Goal: Task Accomplishment & Management: Complete application form

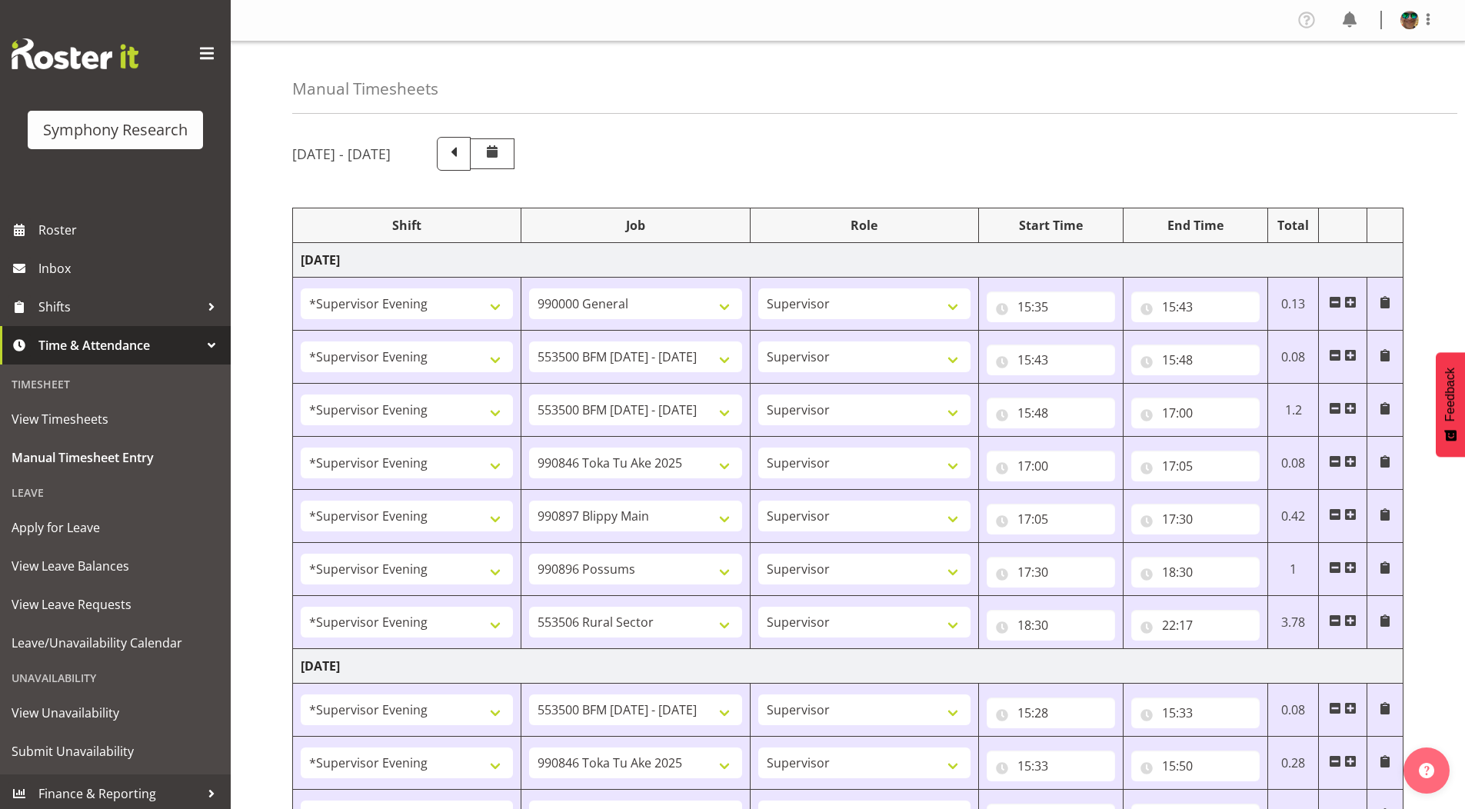
select select "4583"
select select "743"
select select "4583"
select select "10242"
select select "4583"
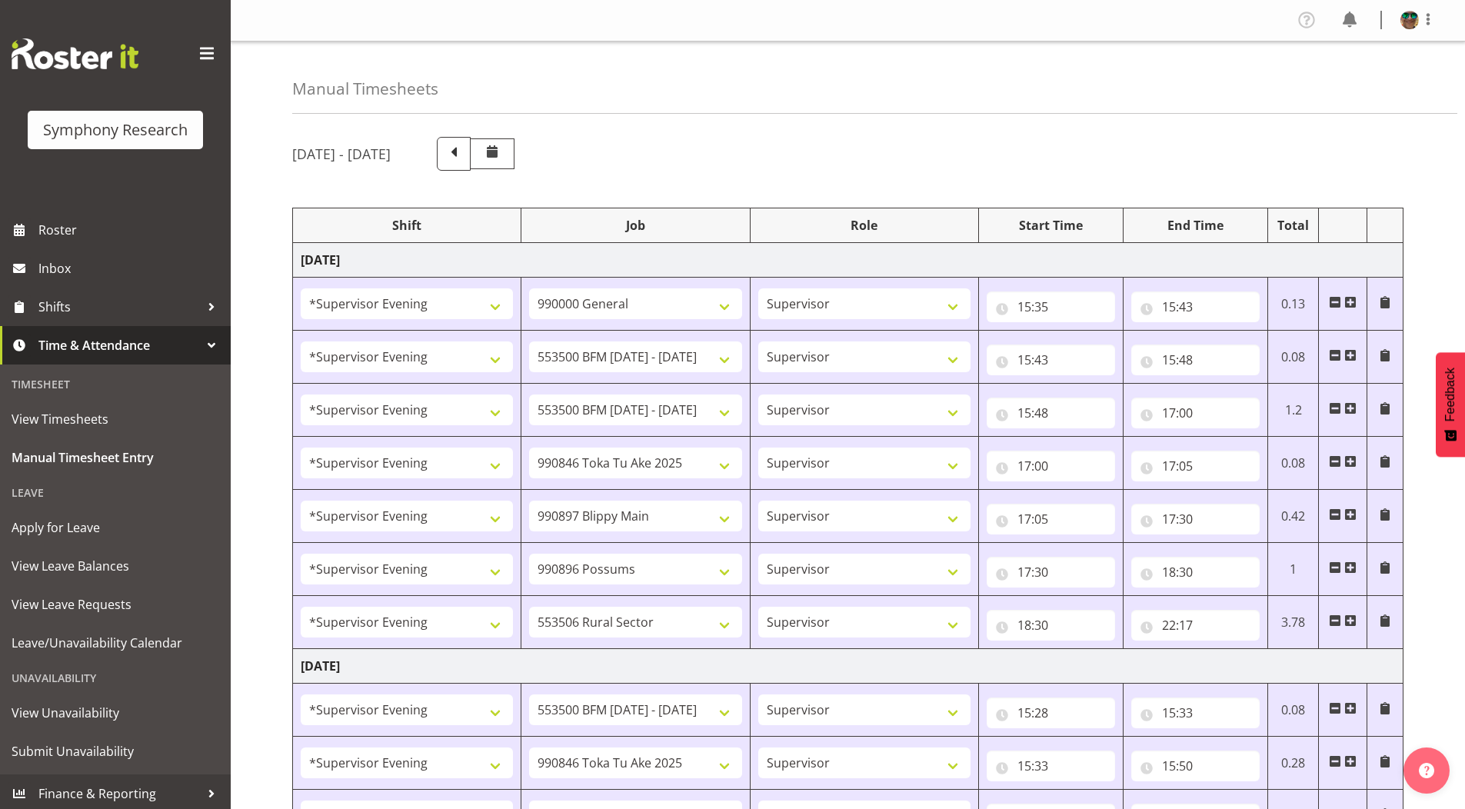
select select "10242"
select select "4583"
select select "9426"
select select "4583"
select select "10631"
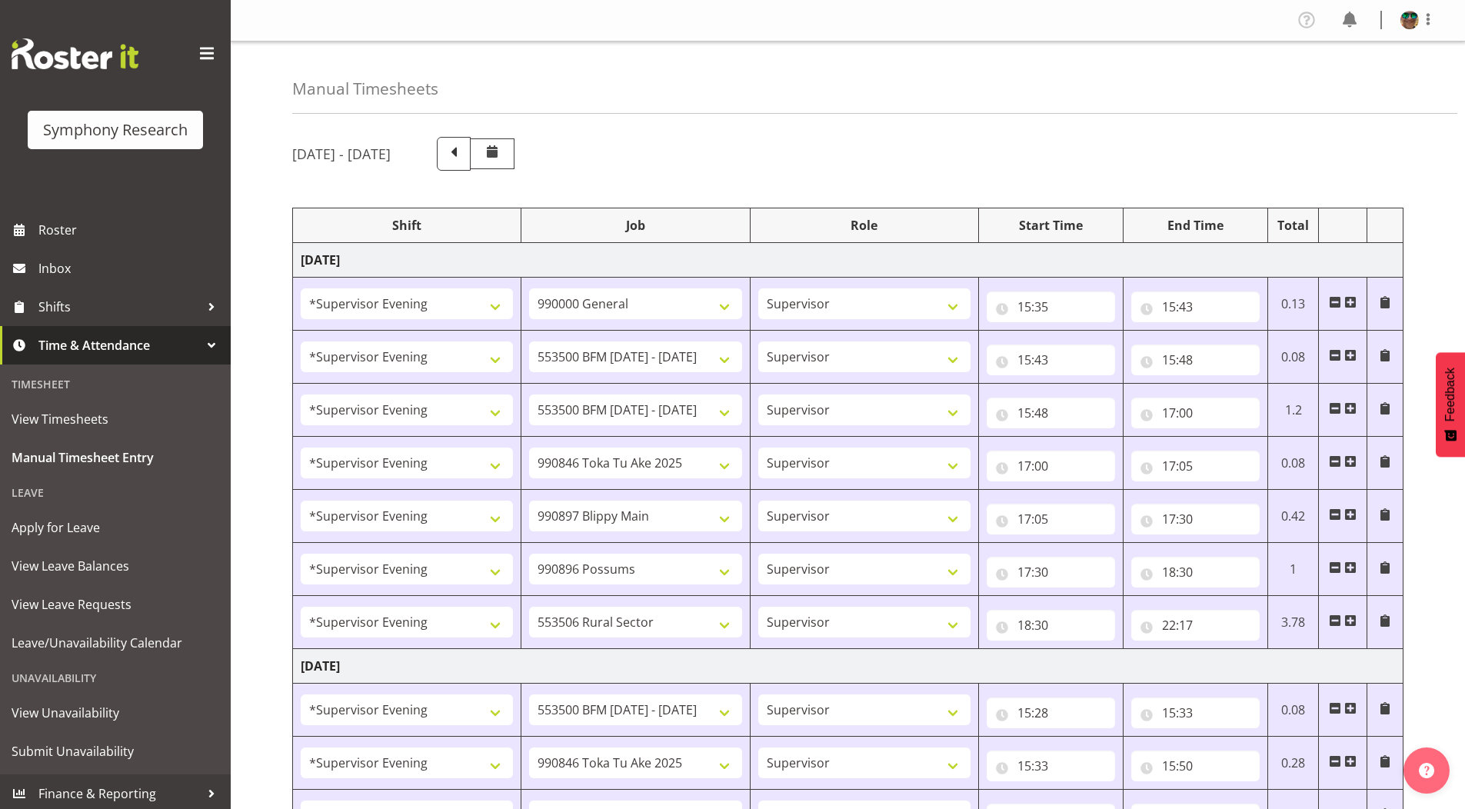
select select "4583"
select select "10633"
select select "4583"
select select "10587"
select select "4583"
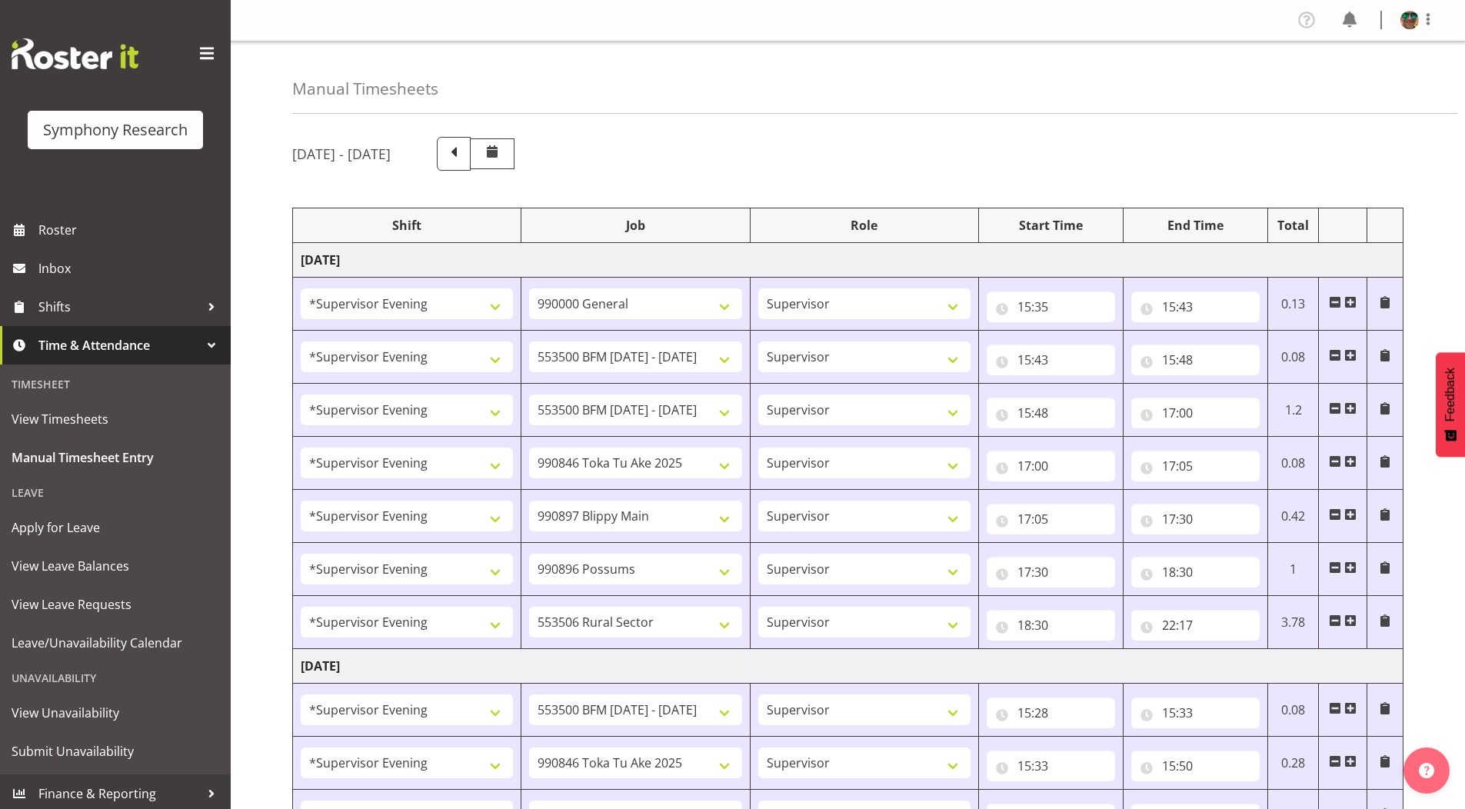
select select "10242"
select select "4583"
select select "9426"
select select "4583"
select select "10242"
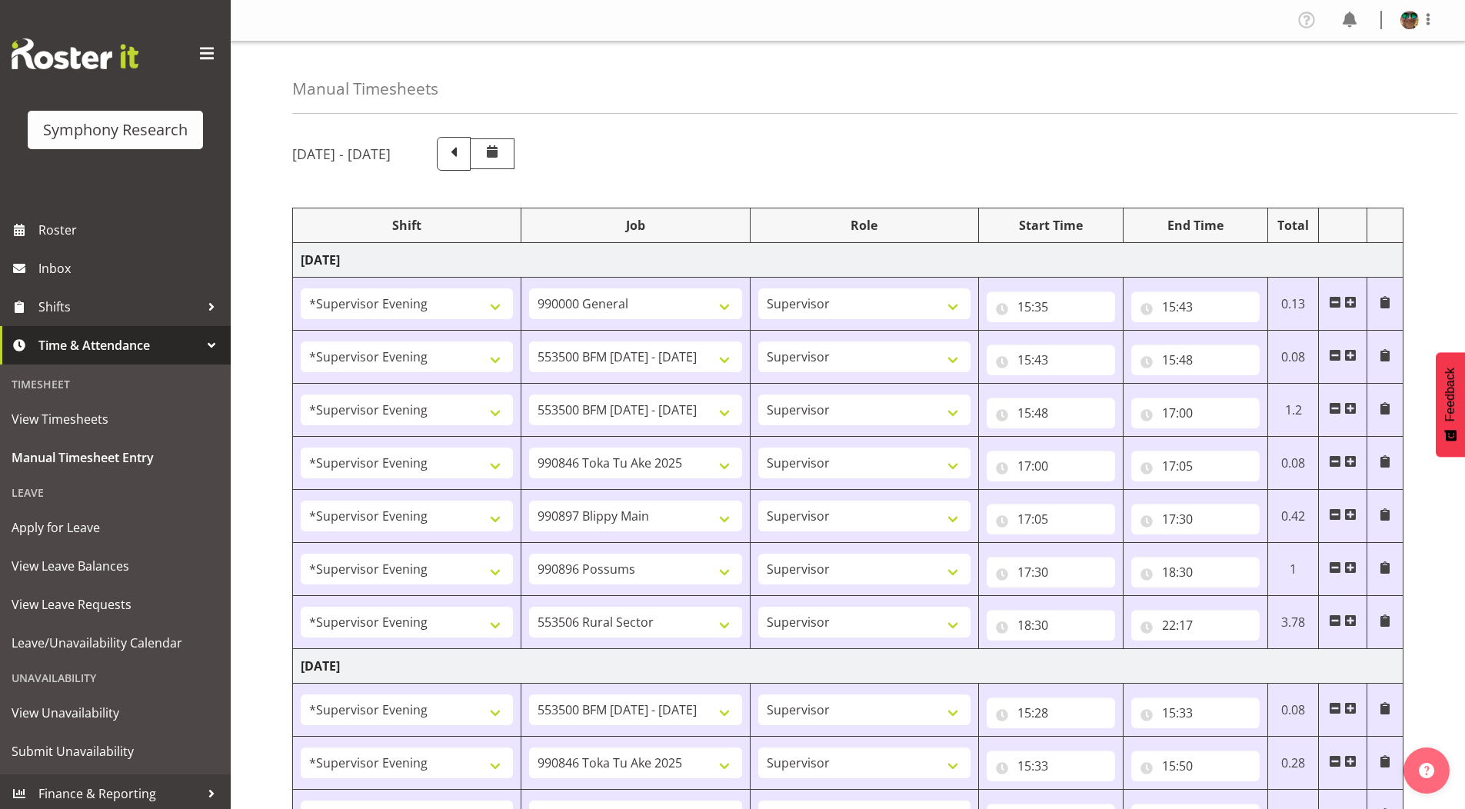
select select "4583"
select select "10633"
select select "4583"
select select "10631"
select select "4583"
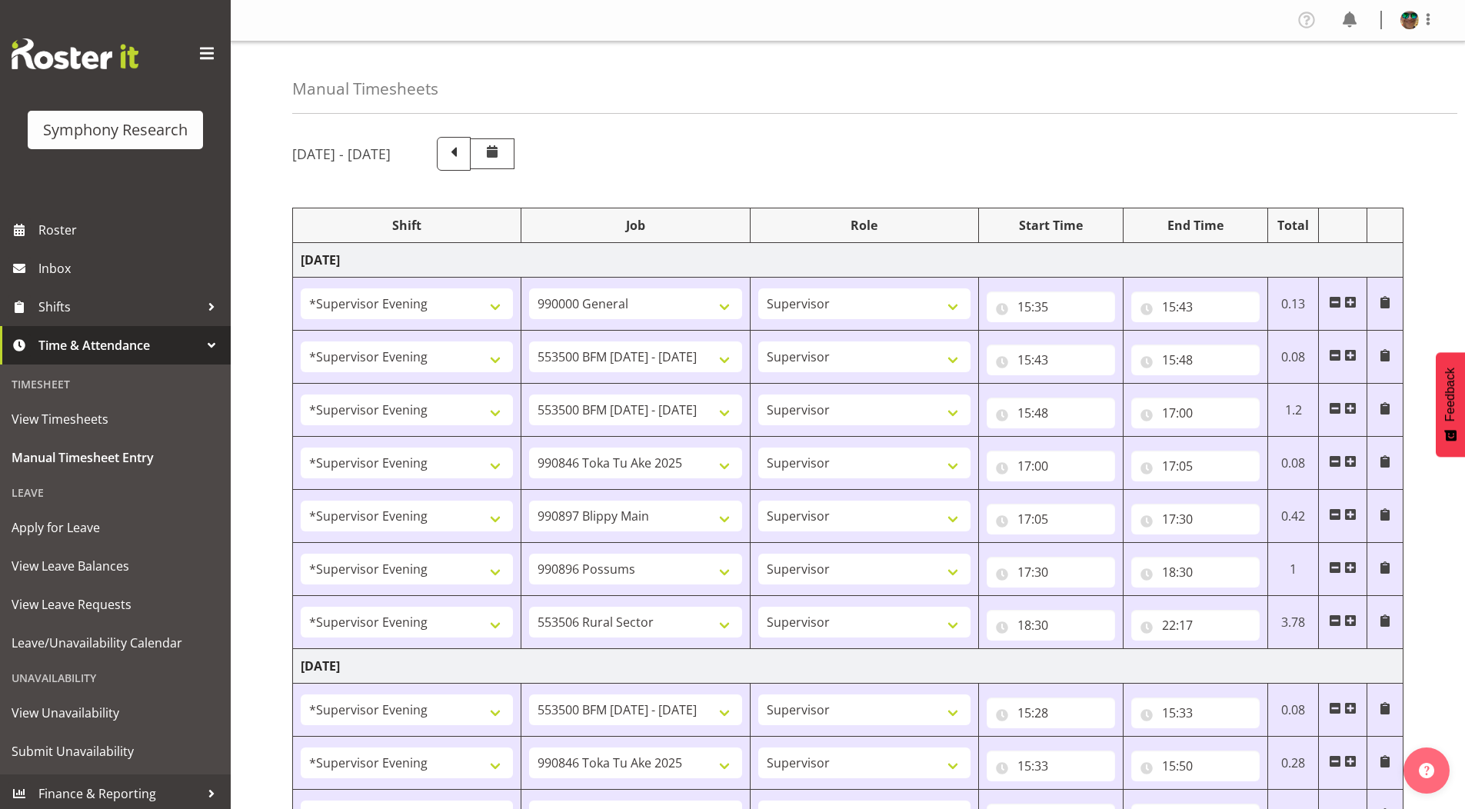
select select "10587"
select select "4583"
select select "10631"
select select "4583"
select select "10242"
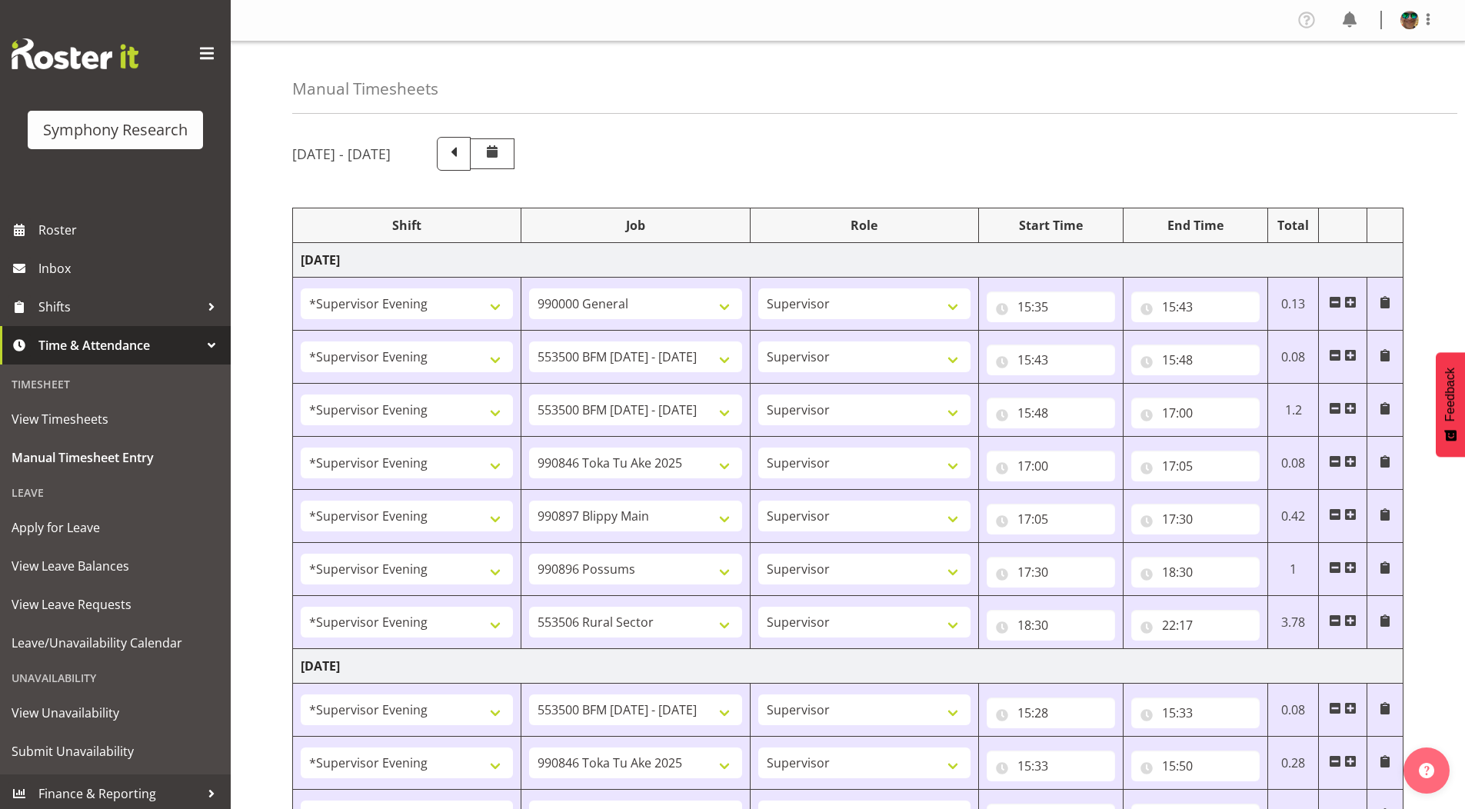
select select "4583"
select select "9426"
select select "4583"
select select "10242"
select select "4583"
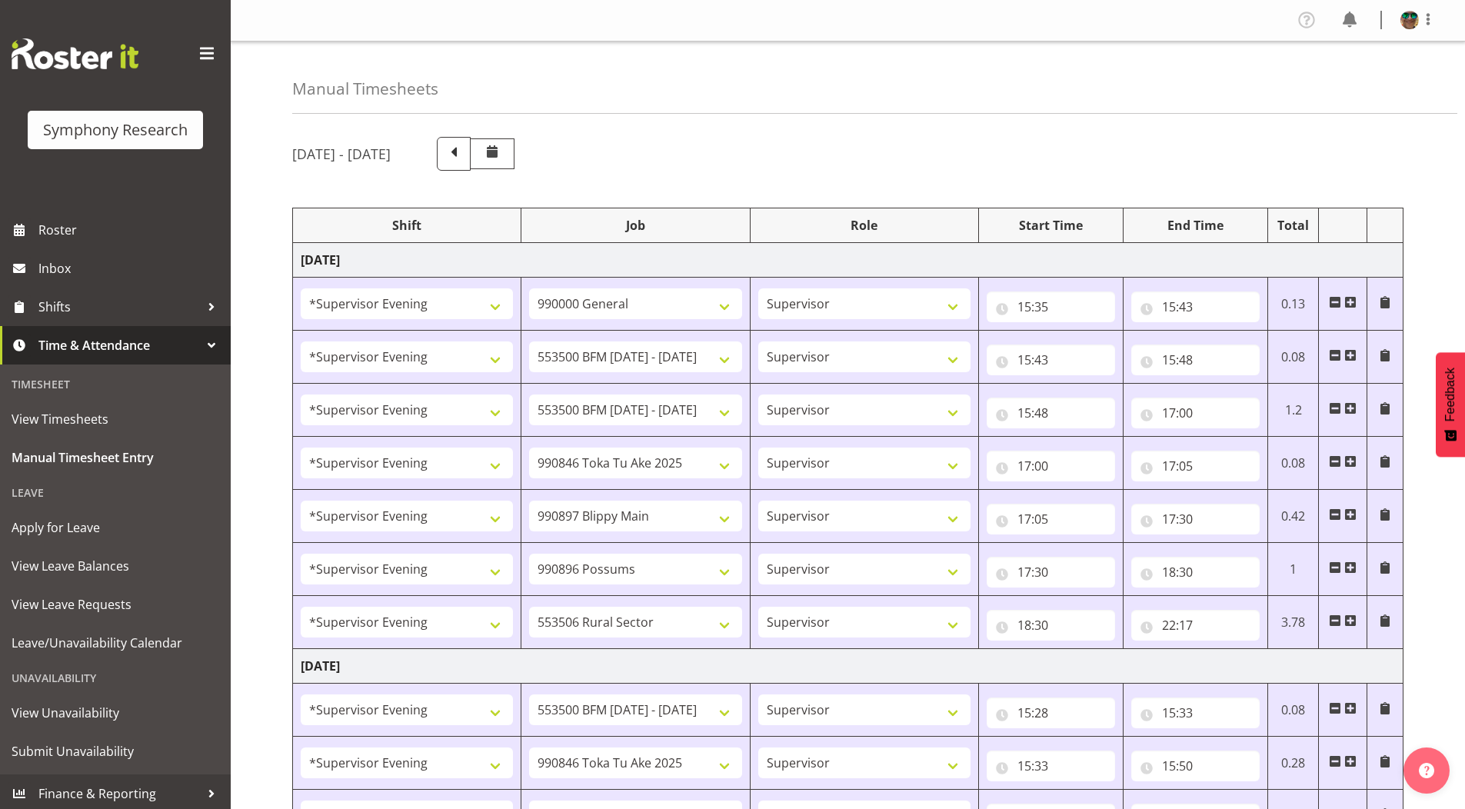
select select "10633"
select select "4583"
select select "10587"
select select "4583"
select select "743"
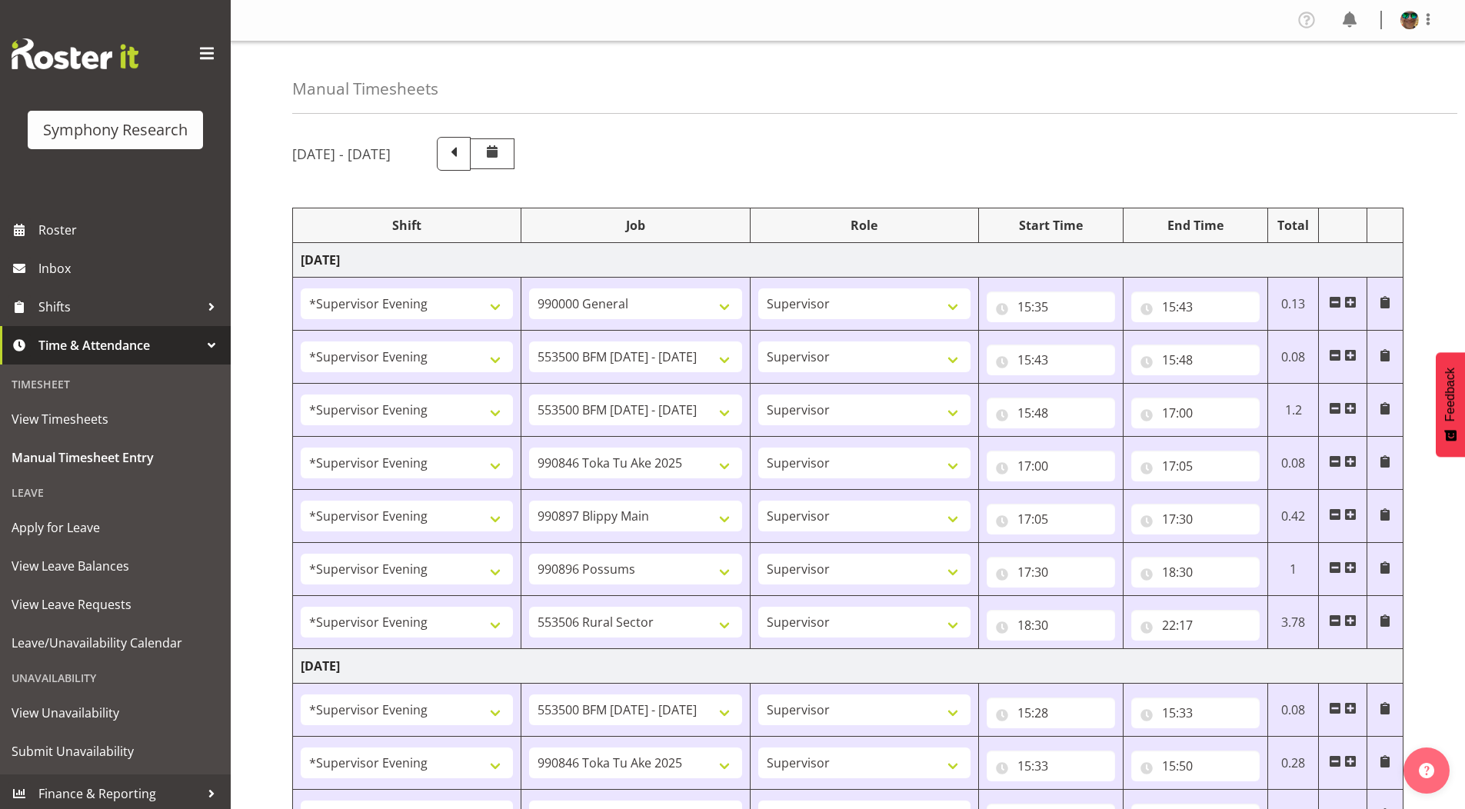
select select "4583"
select select "10242"
select select "4583"
select select "9426"
select select "4583"
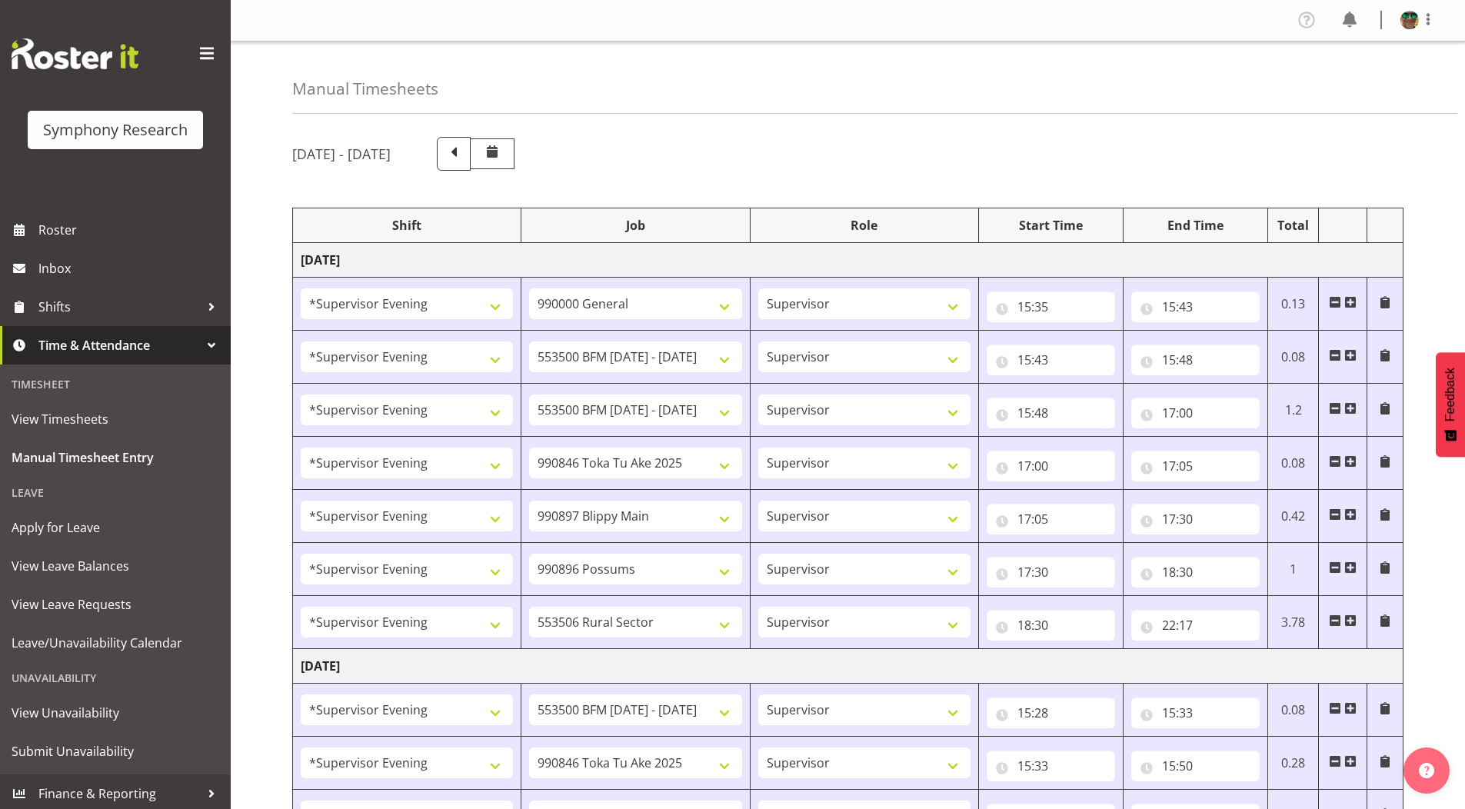
select select "10633"
select select "4583"
select select "10575"
select select "4583"
select select "10587"
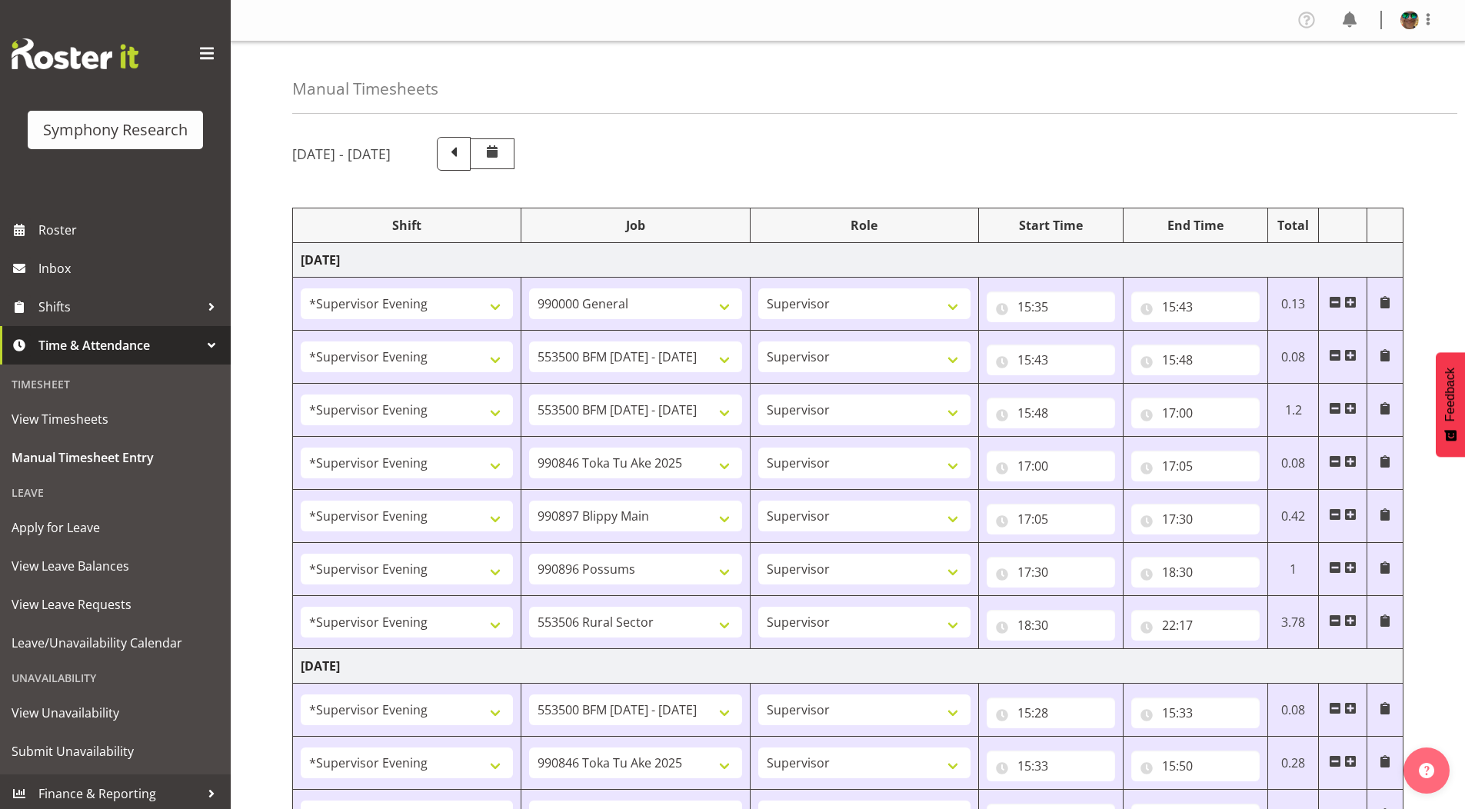
select select "4583"
select select "10242"
select select "4583"
select select "9426"
select select "4583"
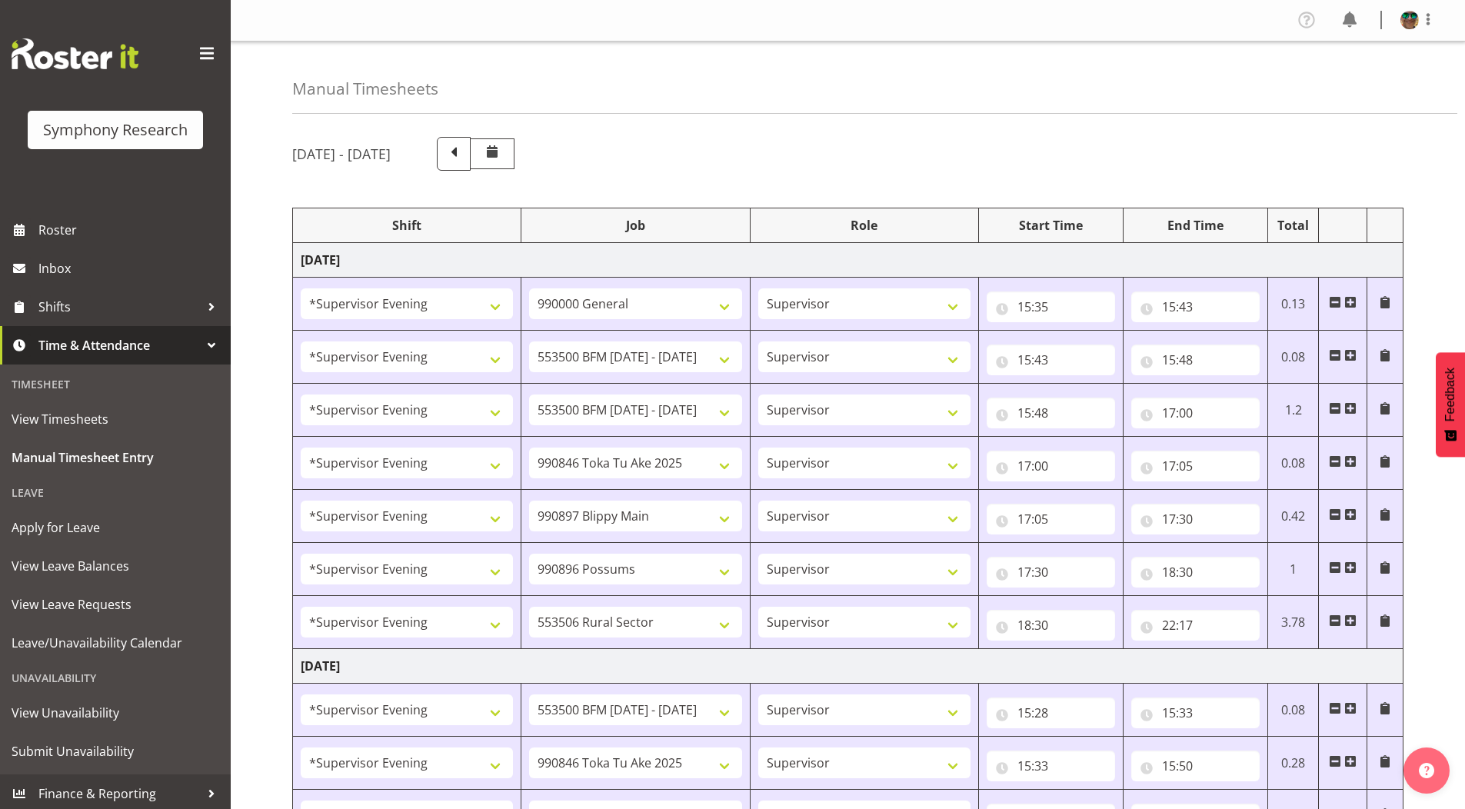
select select "10633"
select select "4583"
select select "10575"
select select "4583"
select select "10587"
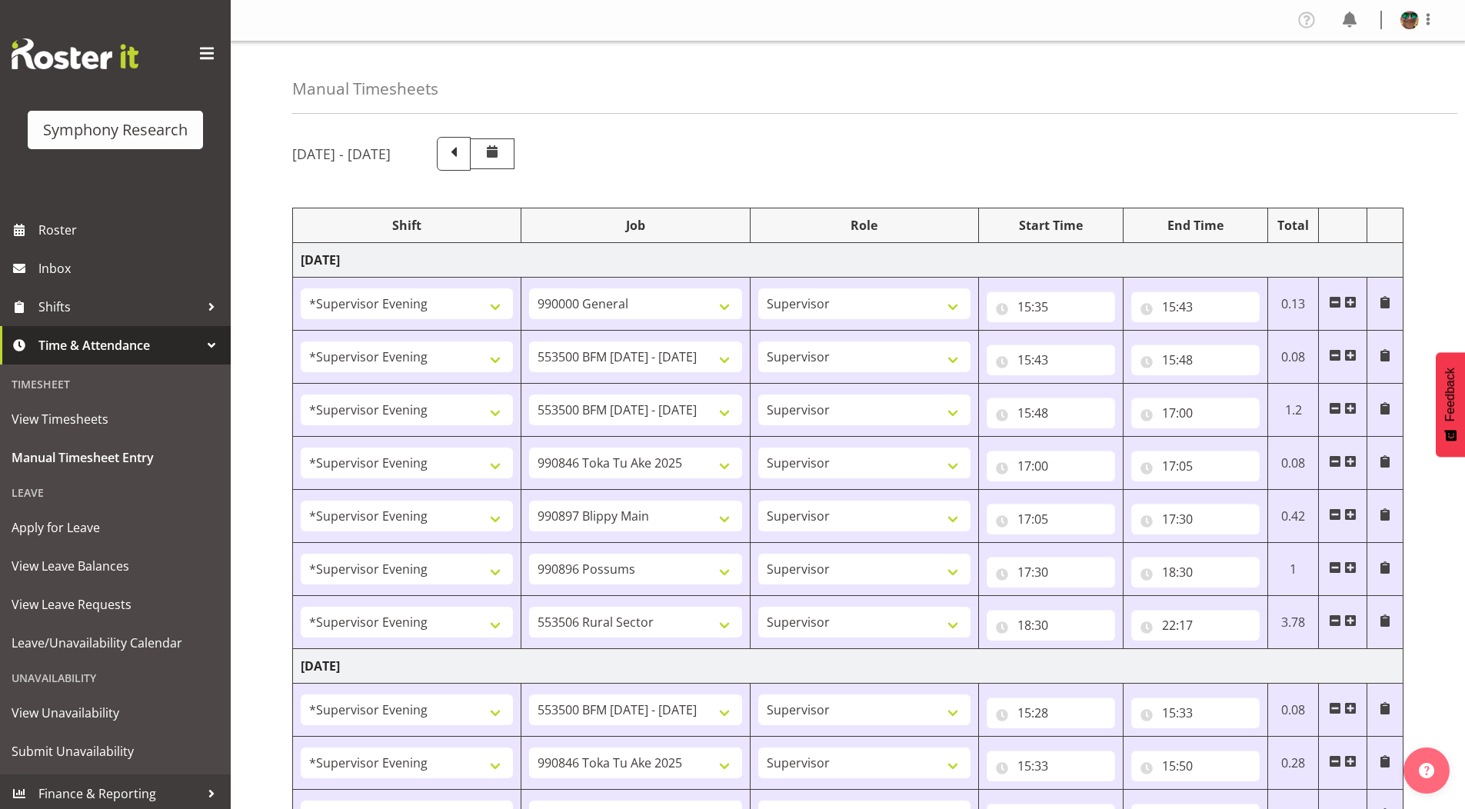
scroll to position [1470, 0]
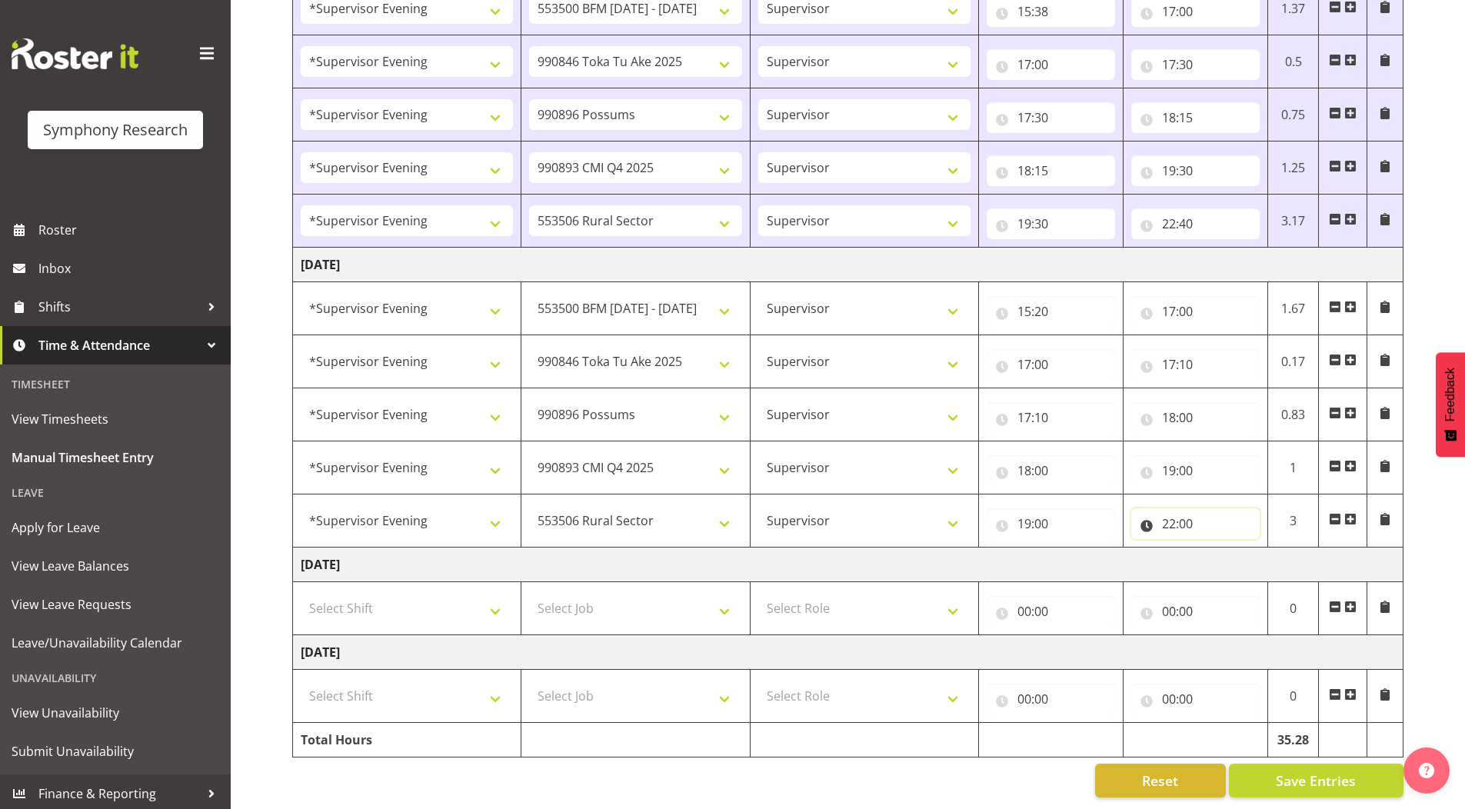
drag, startPoint x: 1189, startPoint y: 514, endPoint x: 1261, endPoint y: 548, distance: 80.1
click at [1189, 514] on input "22:00" at bounding box center [1195, 523] width 128 height 31
click at [1274, 554] on select "00 01 02 03 04 05 06 07 08 09 10 11 12 13 14 15 16 17 18 19 20 21 22 23 24 25 2…" at bounding box center [1276, 563] width 35 height 31
select select "30"
click at [1259, 548] on select "00 01 02 03 04 05 06 07 08 09 10 11 12 13 14 15 16 17 18 19 20 21 22 23 24 25 2…" at bounding box center [1276, 563] width 35 height 31
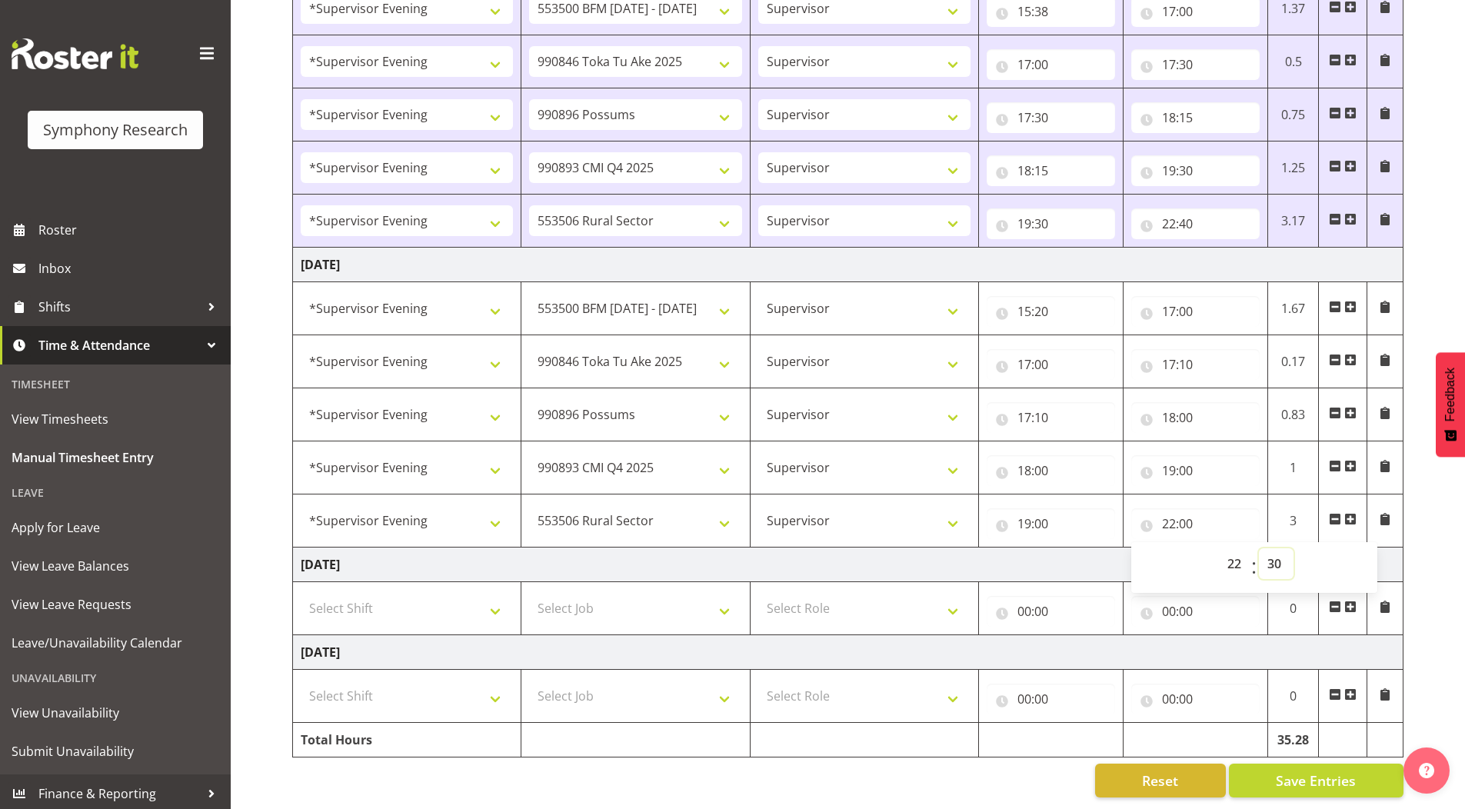
type input "22:30"
click at [1283, 770] on span "Save Entries" at bounding box center [1316, 780] width 80 height 20
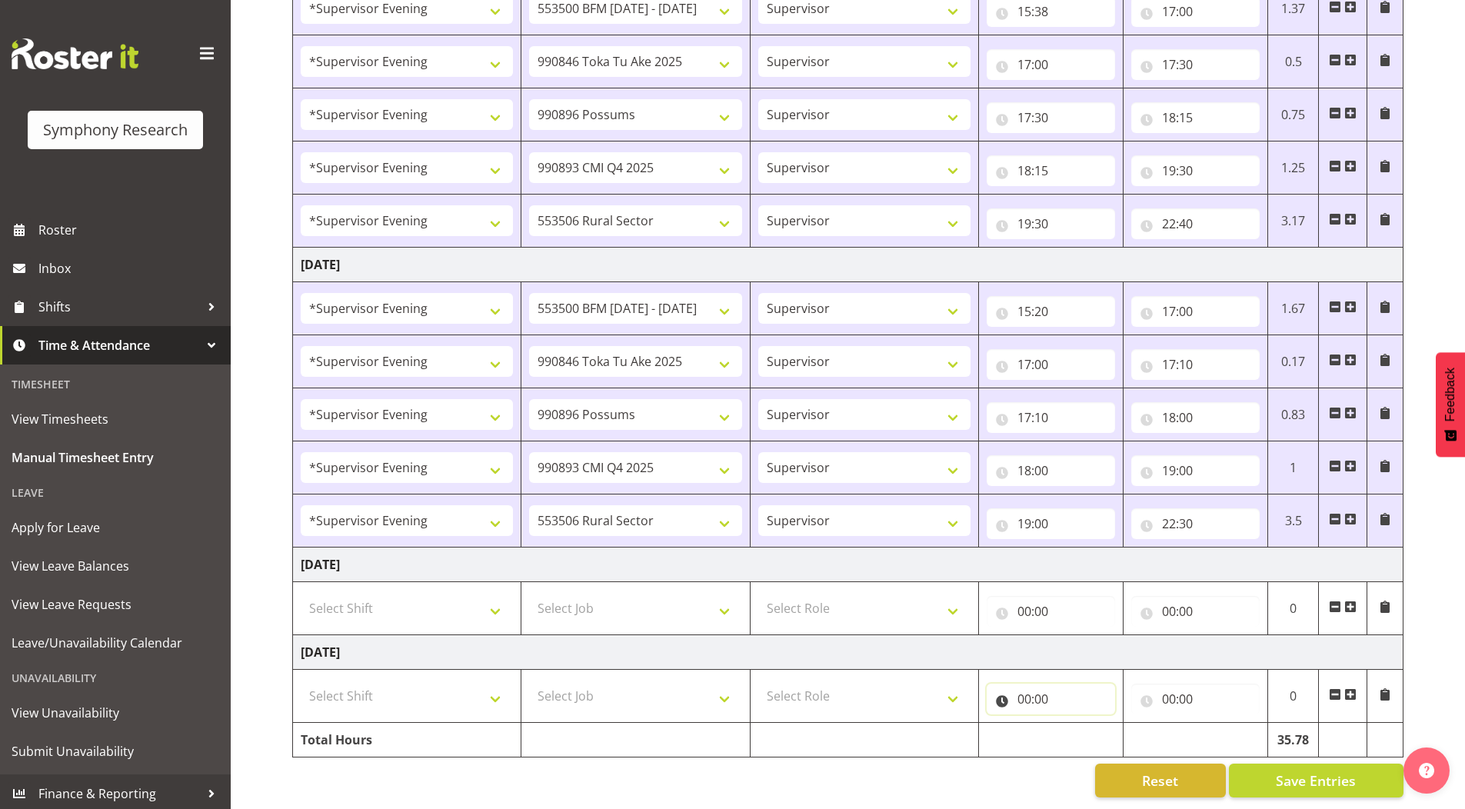
click at [1022, 691] on input "00:00" at bounding box center [1051, 699] width 128 height 31
drag, startPoint x: 1083, startPoint y: 724, endPoint x: 1083, endPoint y: 715, distance: 8.5
click at [1083, 724] on select "00 01 02 03 04 05 06 07 08 09 10 11 12 13 14 15 16 17 18 19 20 21 22 23" at bounding box center [1091, 739] width 35 height 31
select select "10"
click at [1074, 724] on select "00 01 02 03 04 05 06 07 08 09 10 11 12 13 14 15 16 17 18 19 20 21 22 23" at bounding box center [1091, 739] width 35 height 31
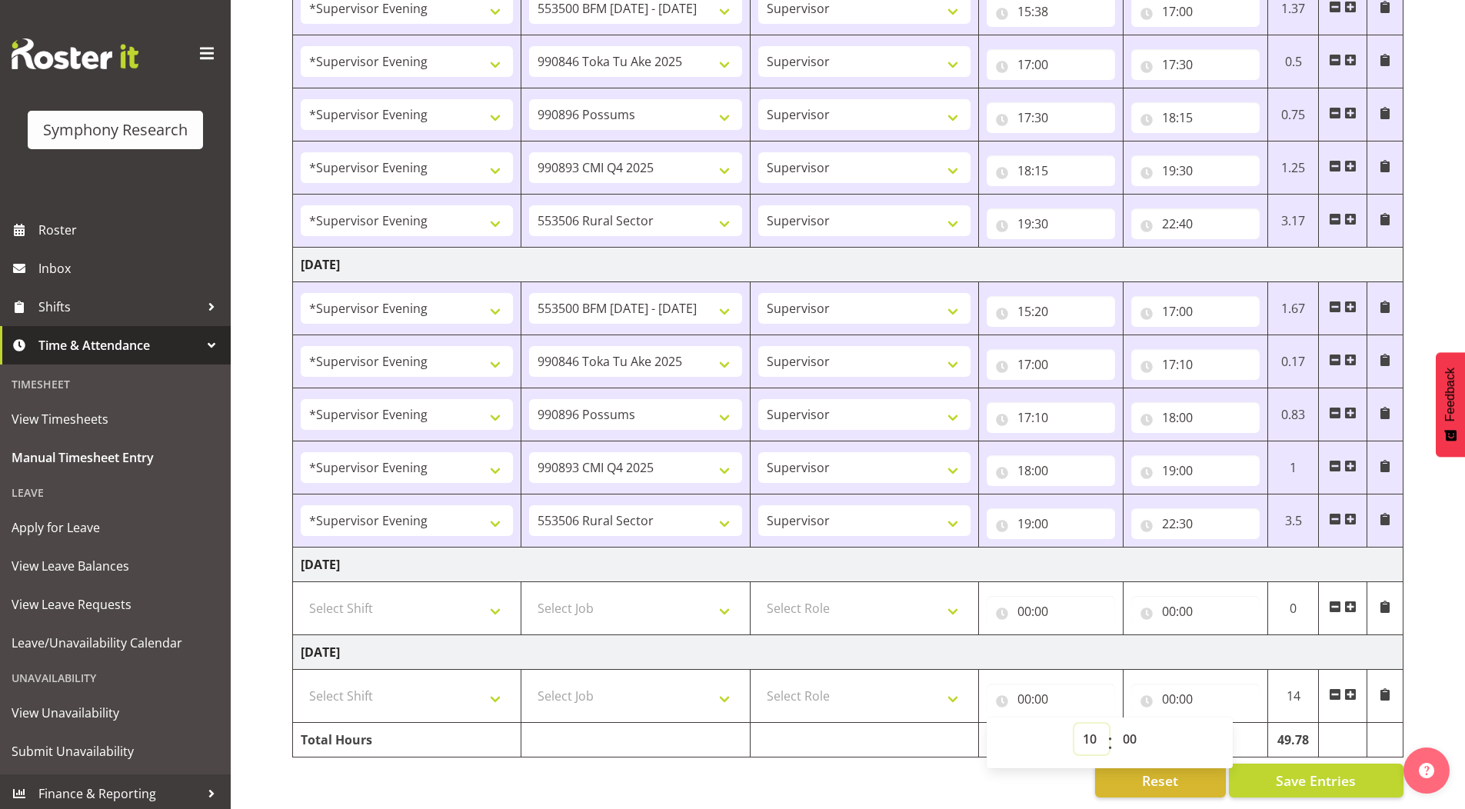
type input "10:00"
click at [1130, 727] on select "00 01 02 03 04 05 06 07 08 09 10 11 12 13 14 15 16 17 18 19 20 21 22 23 24 25 2…" at bounding box center [1131, 739] width 35 height 31
select select "30"
click at [1114, 724] on select "00 01 02 03 04 05 06 07 08 09 10 11 12 13 14 15 16 17 18 19 20 21 22 23 24 25 2…" at bounding box center [1131, 739] width 35 height 31
type input "10:30"
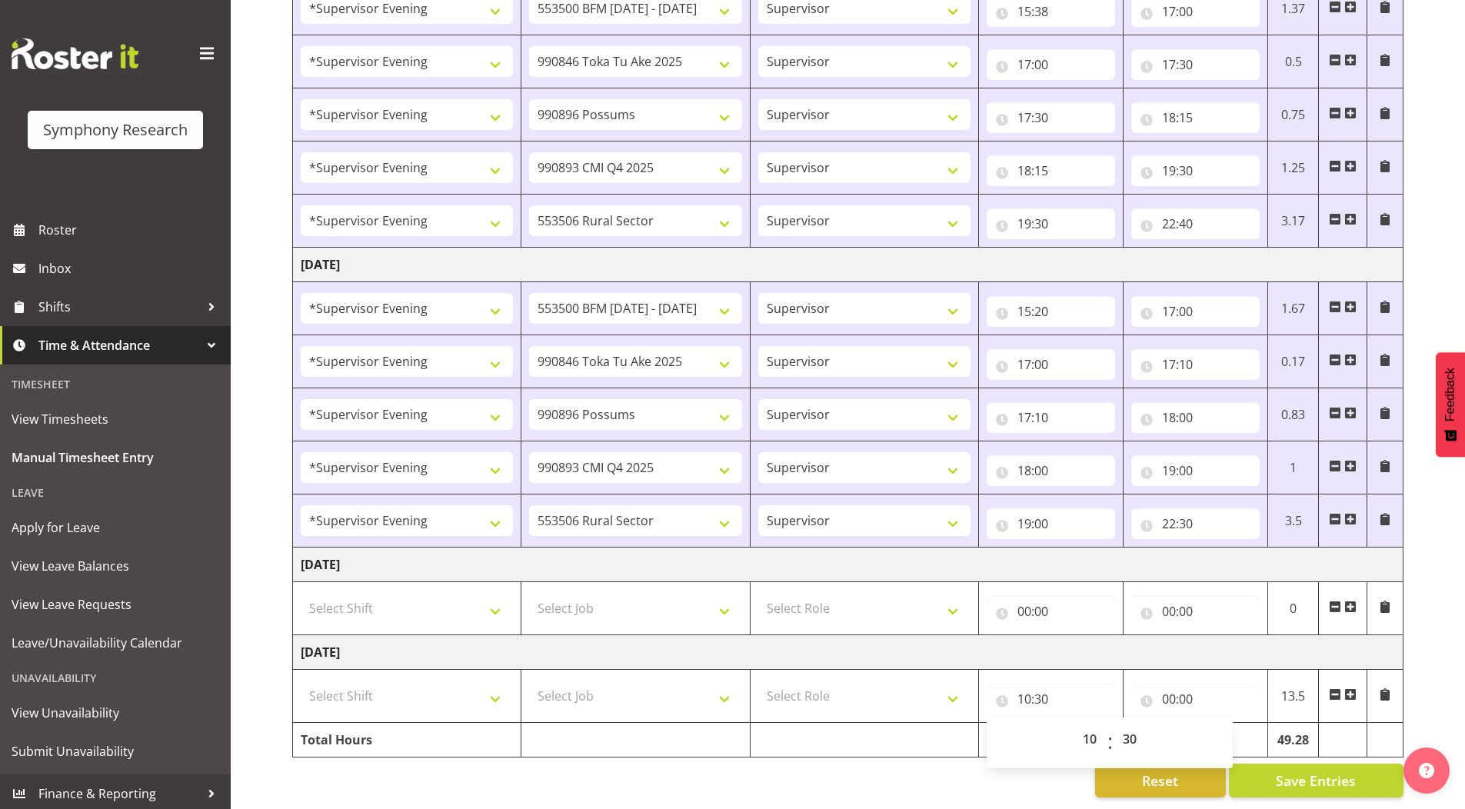
click at [1166, 685] on input "00:00" at bounding box center [1195, 699] width 128 height 31
drag, startPoint x: 1233, startPoint y: 731, endPoint x: 1230, endPoint y: 717, distance: 14.2
click at [1233, 731] on select "00 01 02 03 04 05 06 07 08 09 10 11 12 13 14 15 16 17 18 19 20 21 22 23" at bounding box center [1236, 739] width 35 height 31
select select "20"
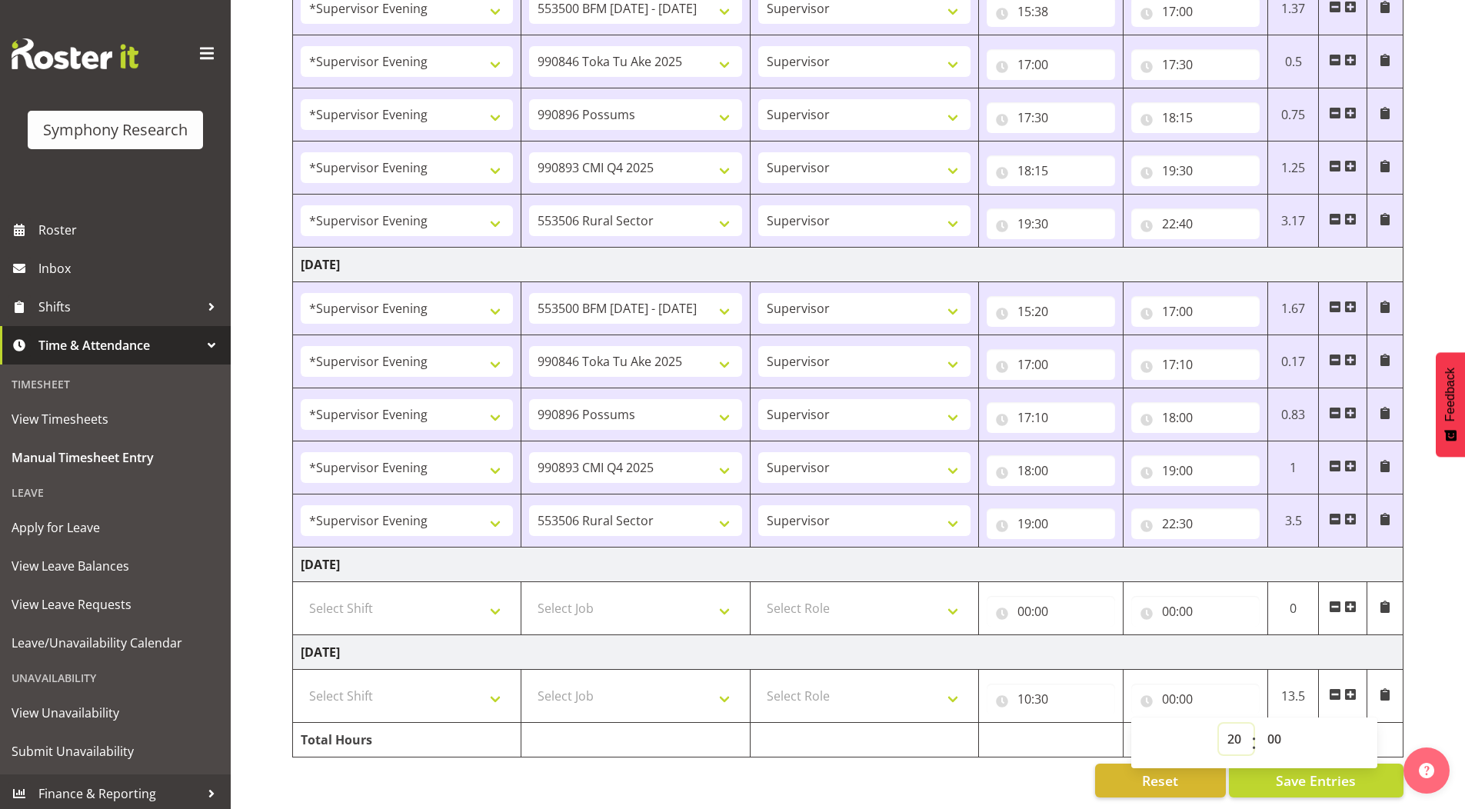
click at [1219, 724] on select "00 01 02 03 04 05 06 07 08 09 10 11 12 13 14 15 16 17 18 19 20 21 22 23" at bounding box center [1236, 739] width 35 height 31
type input "20:00"
drag, startPoint x: 1276, startPoint y: 728, endPoint x: 1276, endPoint y: 717, distance: 11.6
click at [1276, 728] on select "00 01 02 03 04 05 06 07 08 09 10 11 12 13 14 15 16 17 18 19 20 21 22 23 24 25 2…" at bounding box center [1276, 739] width 35 height 31
drag, startPoint x: 1277, startPoint y: 729, endPoint x: 1275, endPoint y: 719, distance: 10.3
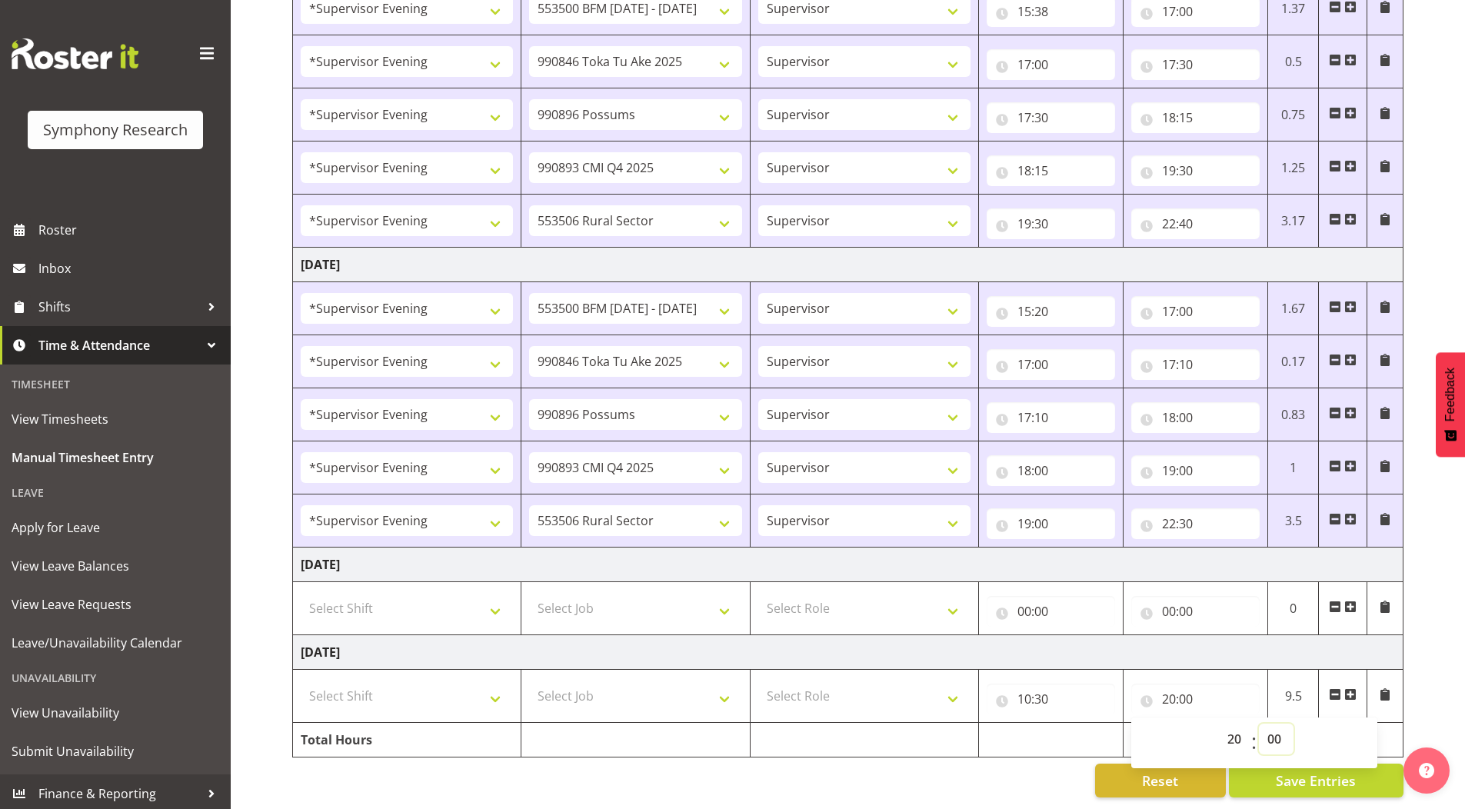
click at [1277, 729] on select "00 01 02 03 04 05 06 07 08 09 10 11 12 13 14 15 16 17 18 19 20 21 22 23 24 25 2…" at bounding box center [1276, 739] width 35 height 31
select select "30"
click at [1259, 724] on select "00 01 02 03 04 05 06 07 08 09 10 11 12 13 14 15 16 17 18 19 20 21 22 23 24 25 2…" at bounding box center [1276, 739] width 35 height 31
type input "20:30"
